Goal: Task Accomplishment & Management: Use online tool/utility

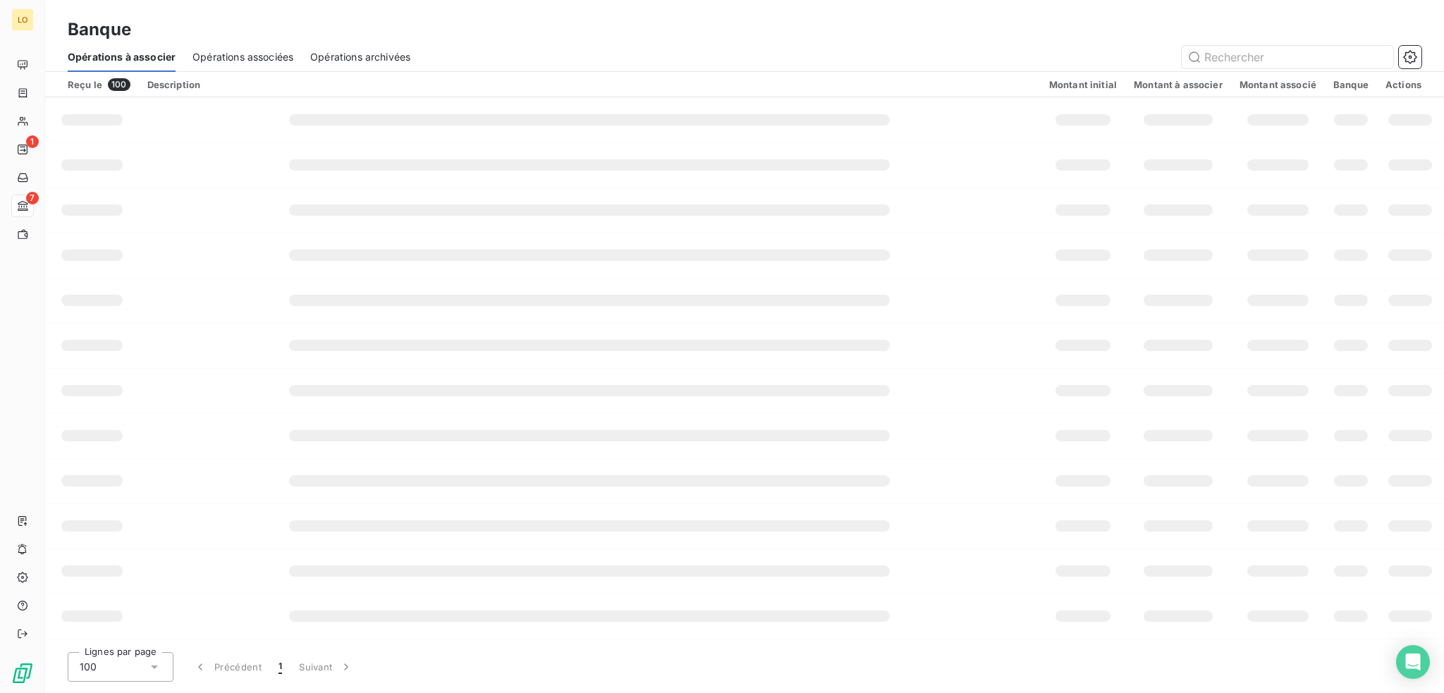
click at [268, 53] on span "Opérations associées" at bounding box center [242, 57] width 101 height 14
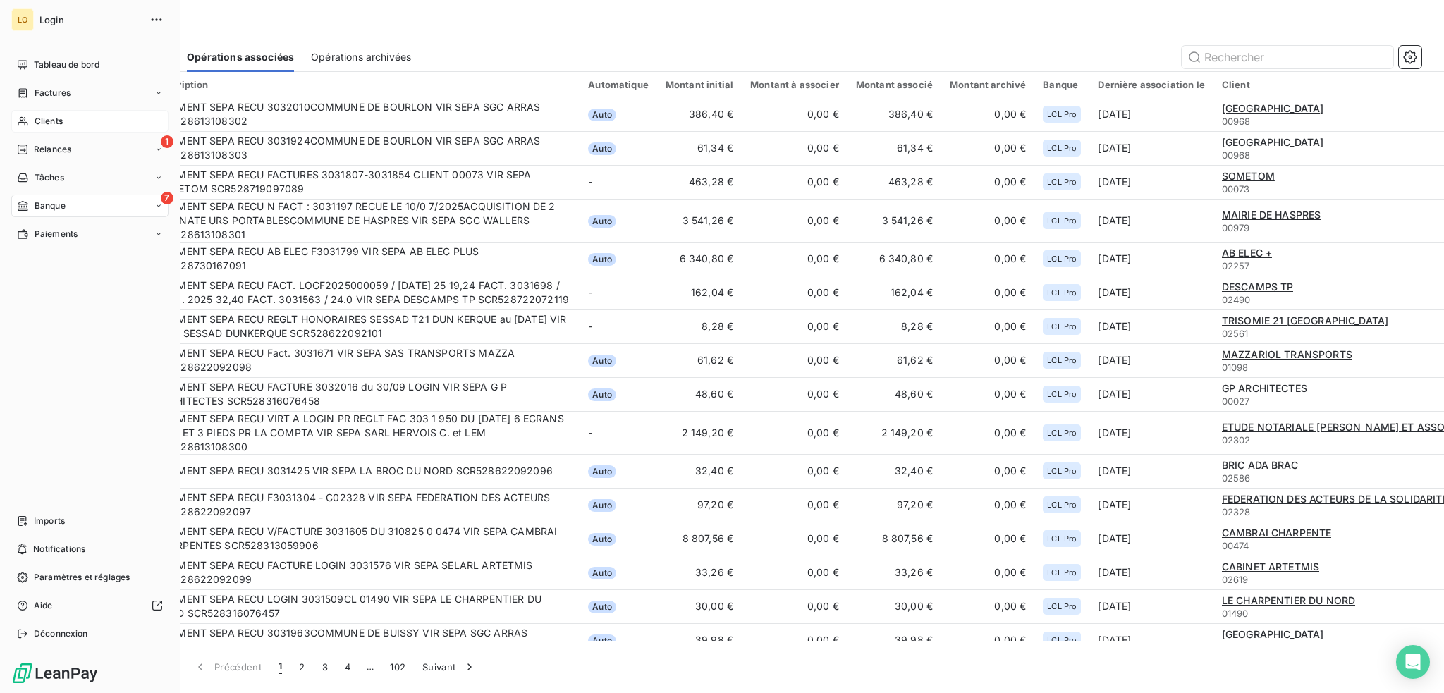
click at [54, 119] on span "Clients" at bounding box center [49, 121] width 28 height 13
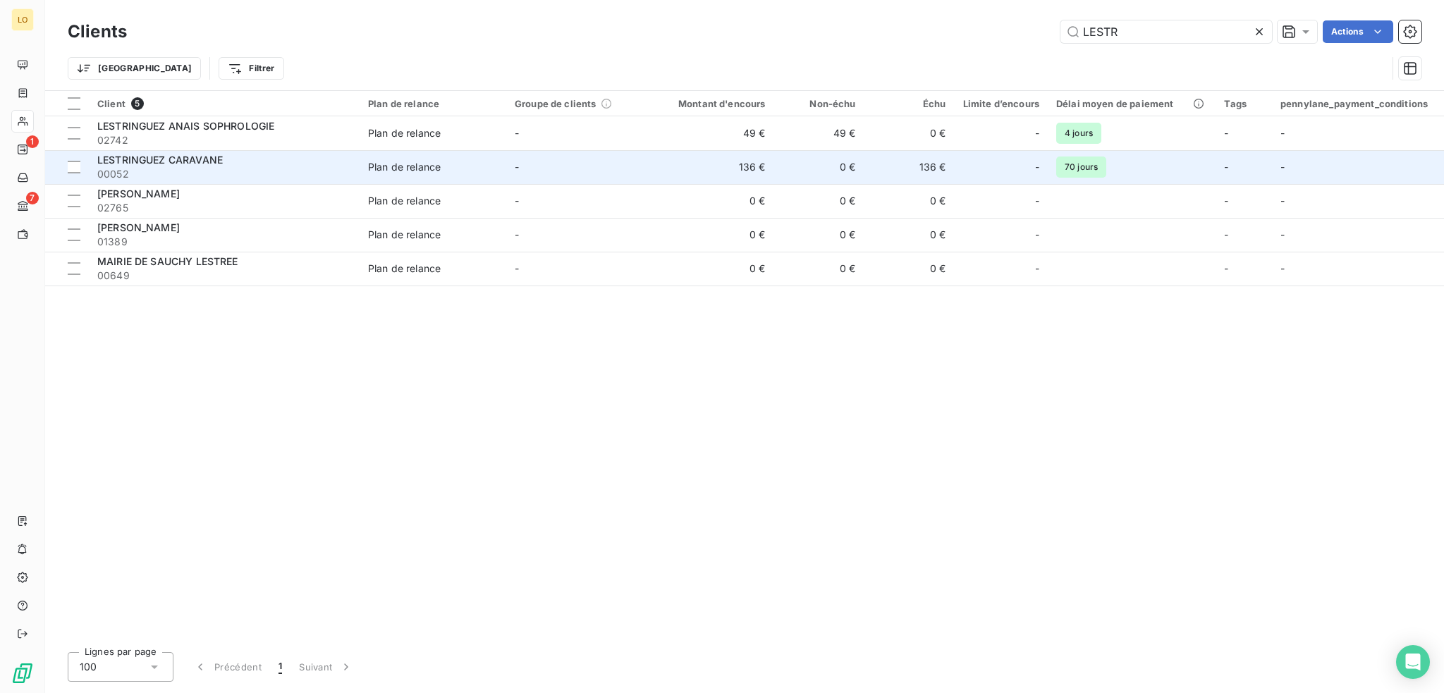
click at [234, 164] on div "LESTRINGUEZ CARAVANE" at bounding box center [224, 160] width 254 height 14
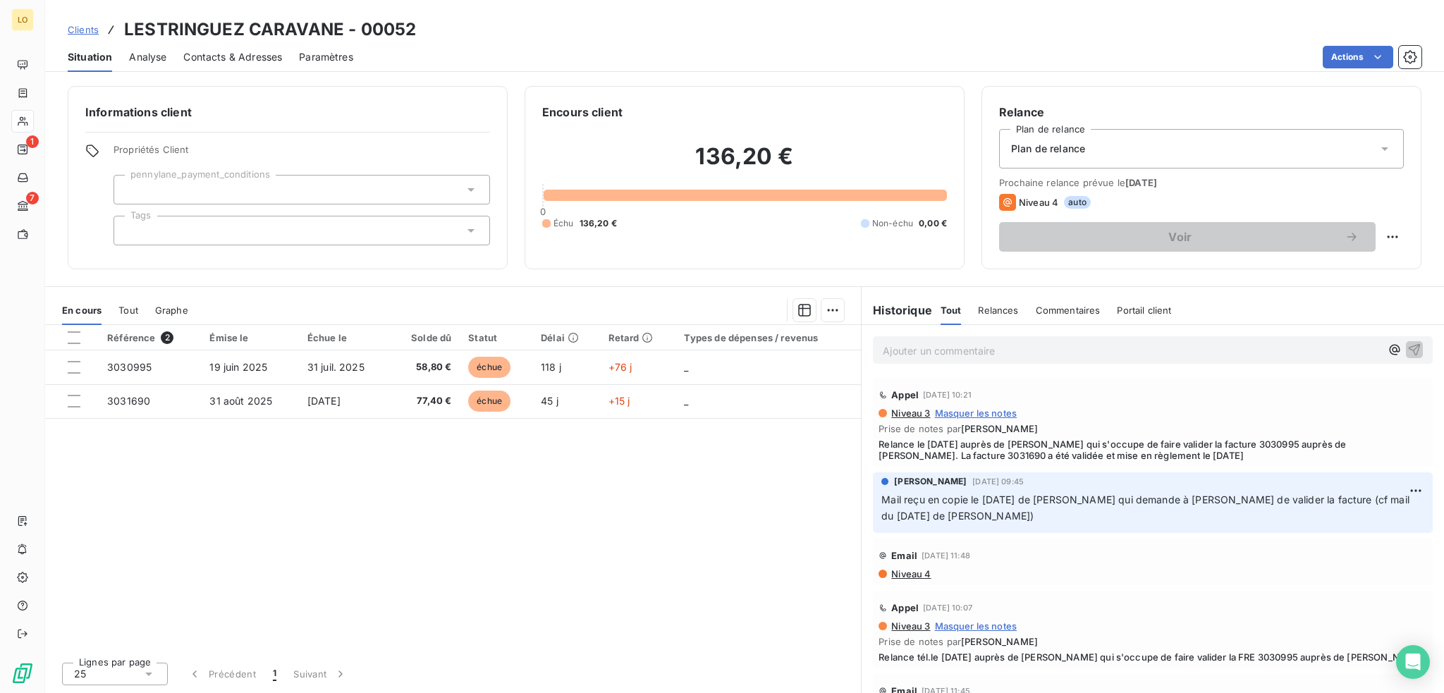
click at [921, 343] on p "Ajouter un commentaire ﻿" at bounding box center [1132, 351] width 498 height 18
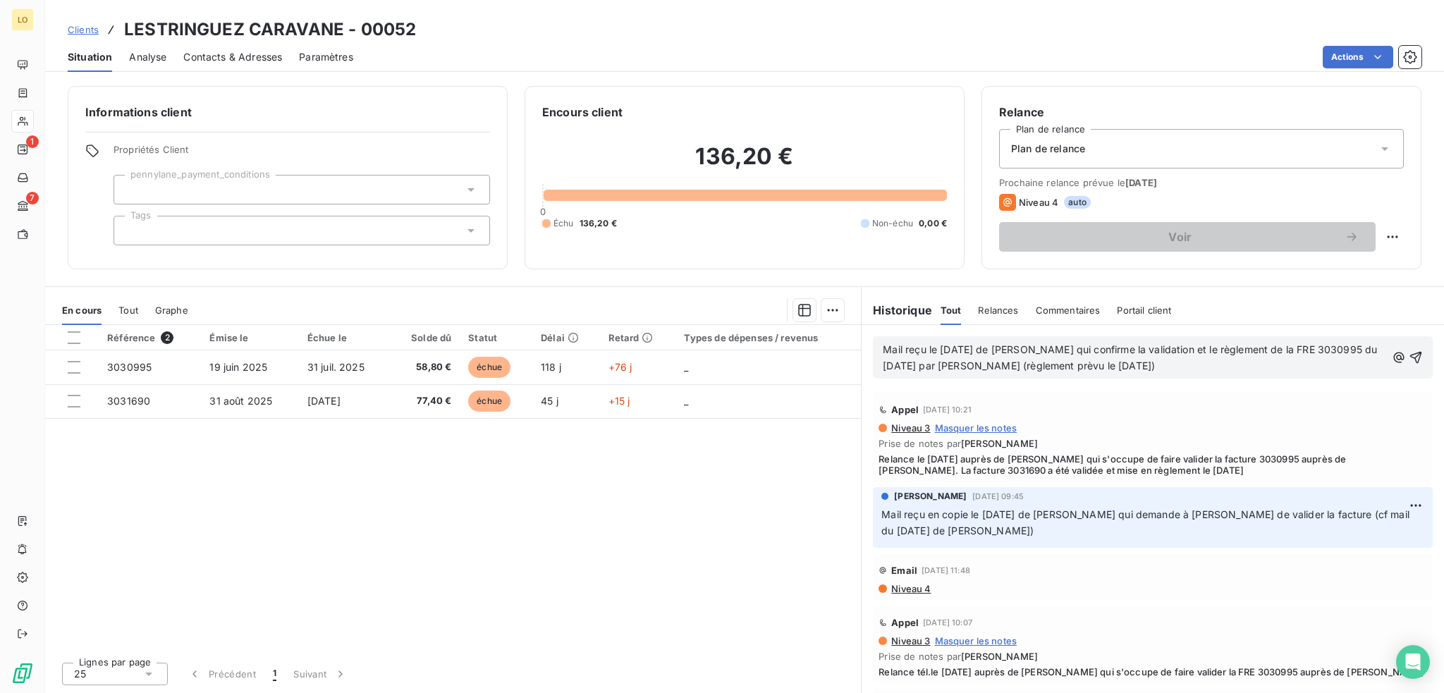
click at [1175, 364] on span "Mail reçu le [DATE] de [PERSON_NAME] qui confirme la validation et le règlement…" at bounding box center [1131, 357] width 497 height 28
click at [1409, 355] on icon "button" at bounding box center [1416, 357] width 14 height 14
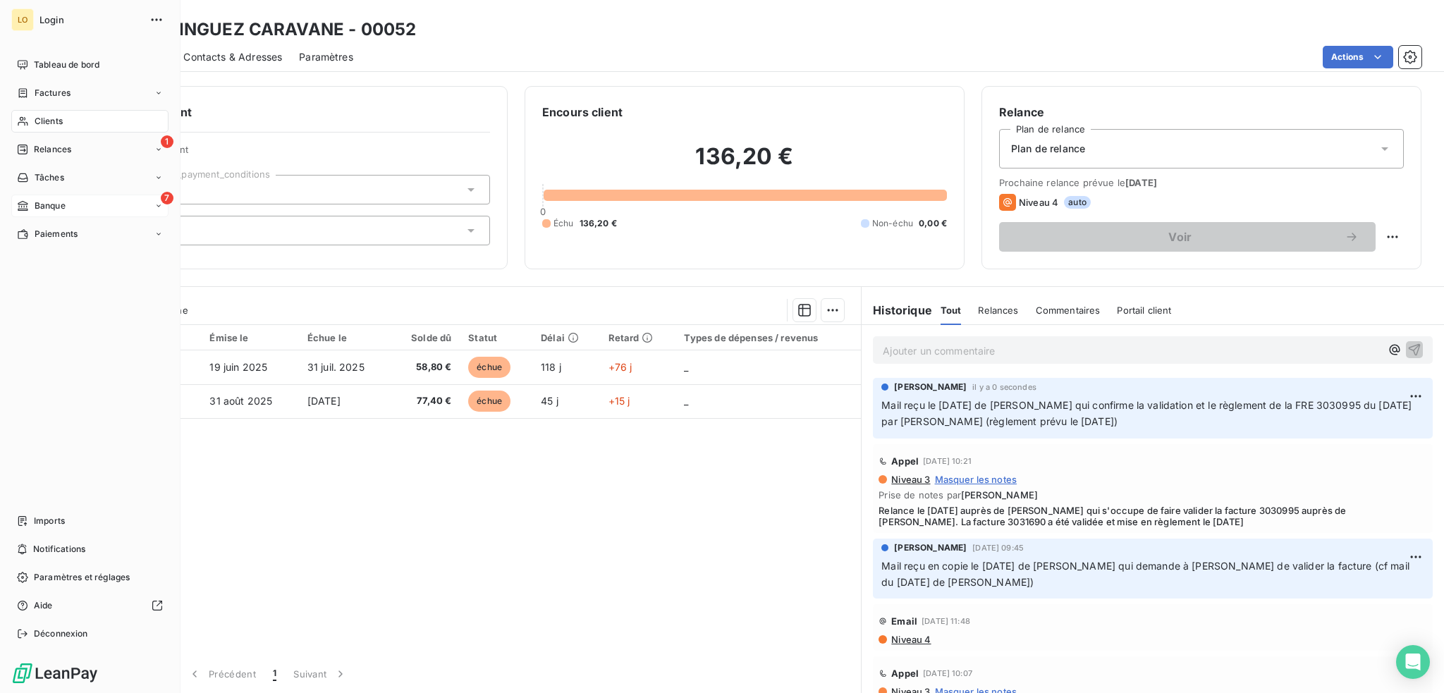
click at [46, 207] on span "Banque" at bounding box center [50, 206] width 31 height 13
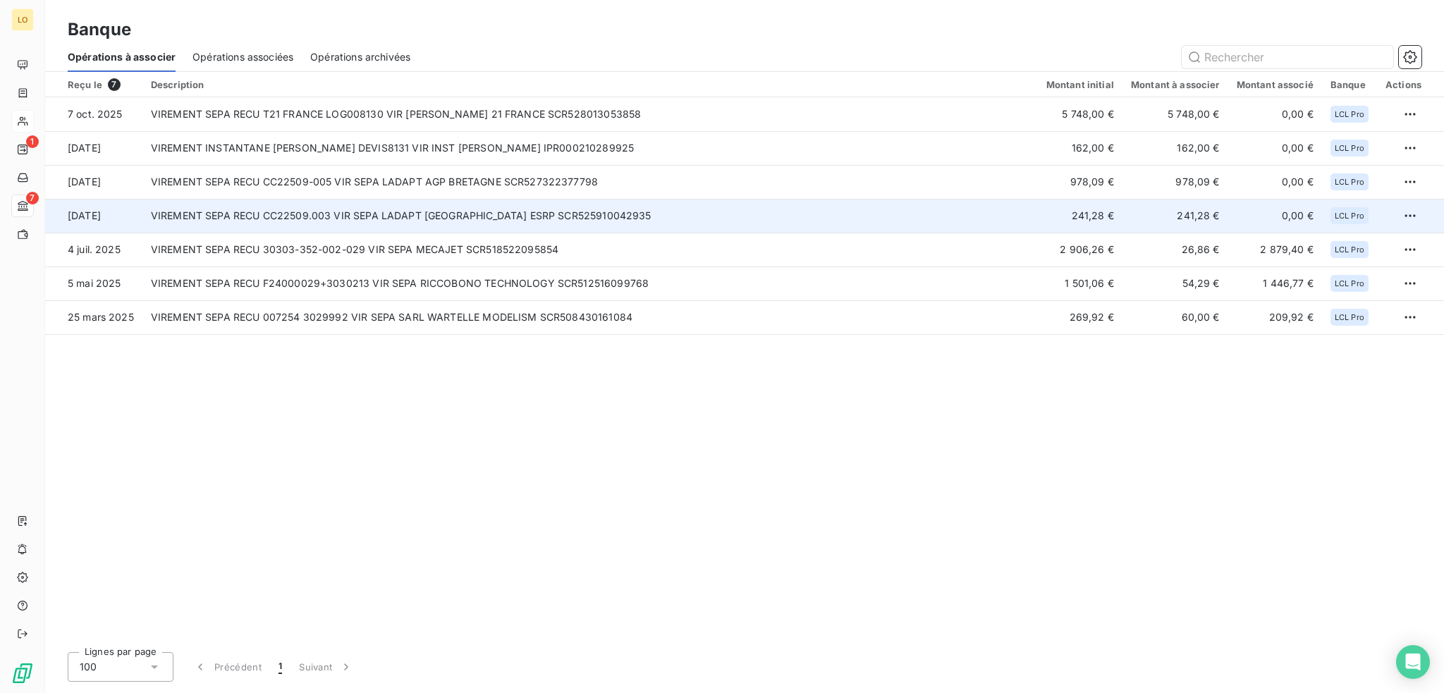
click at [1077, 216] on td "241,28 €" at bounding box center [1080, 216] width 85 height 34
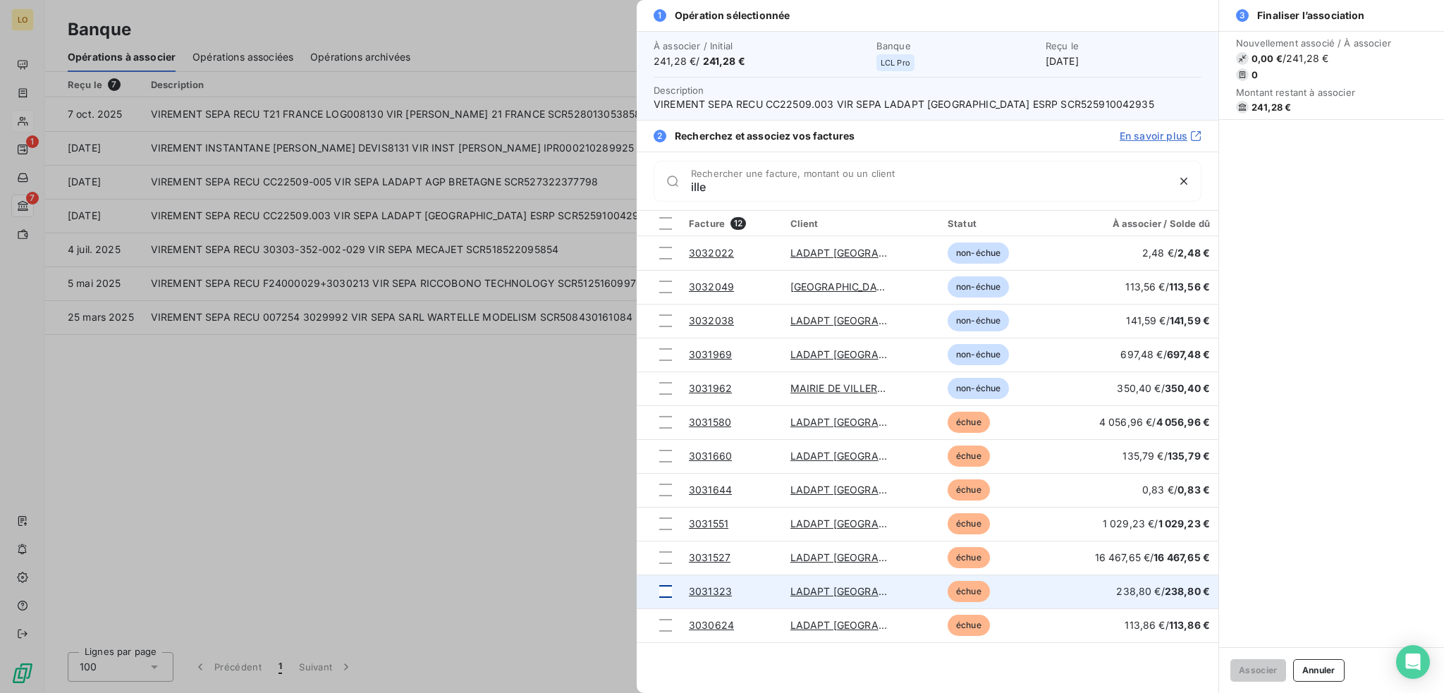
type input "ille"
click at [665, 587] on div at bounding box center [665, 591] width 13 height 13
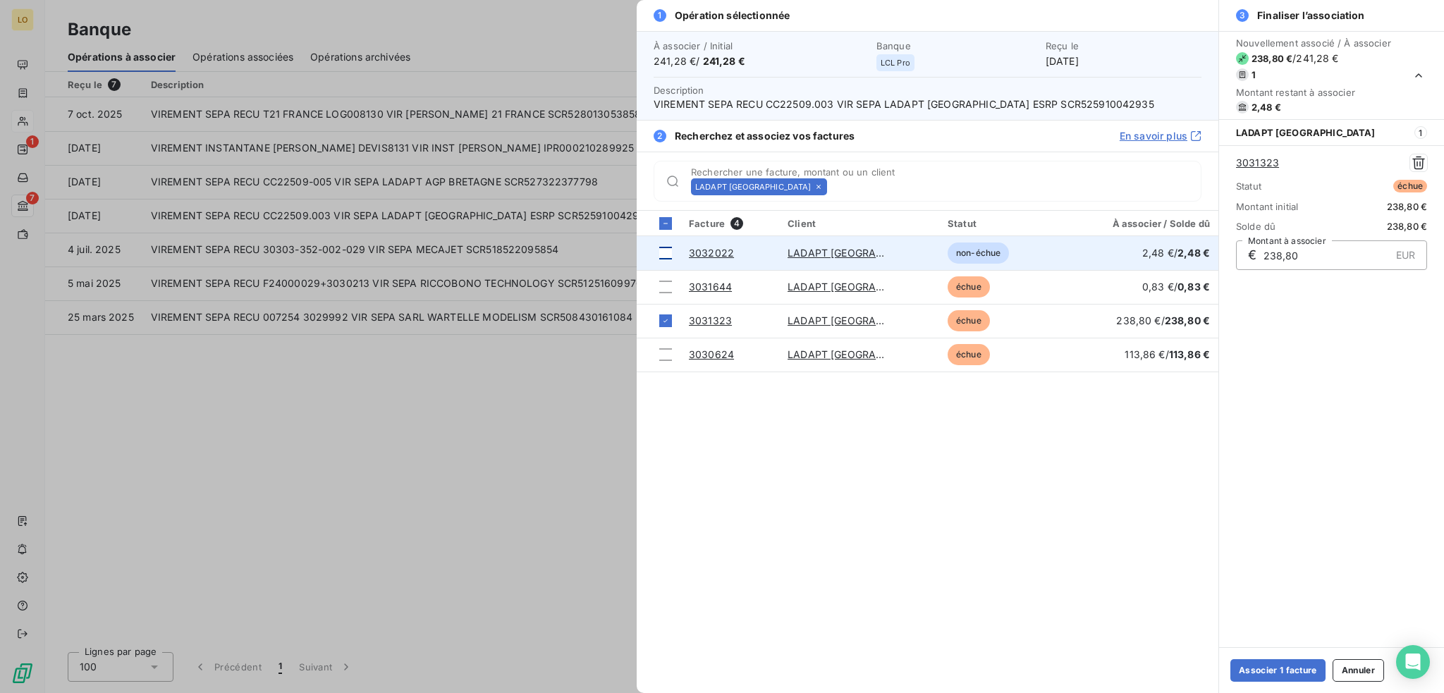
click at [665, 255] on div at bounding box center [665, 253] width 13 height 13
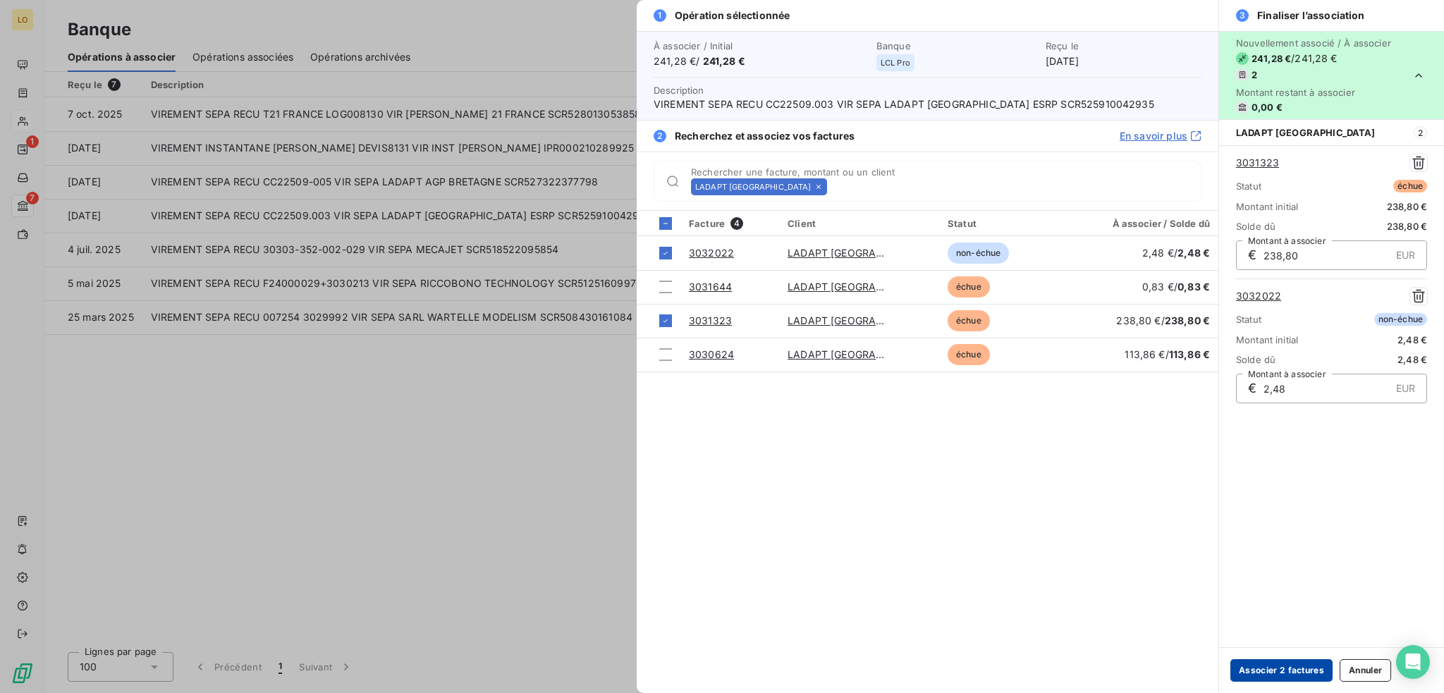
click at [1247, 671] on button "Associer 2 factures" at bounding box center [1281, 670] width 102 height 23
